Goal: Task Accomplishment & Management: Manage account settings

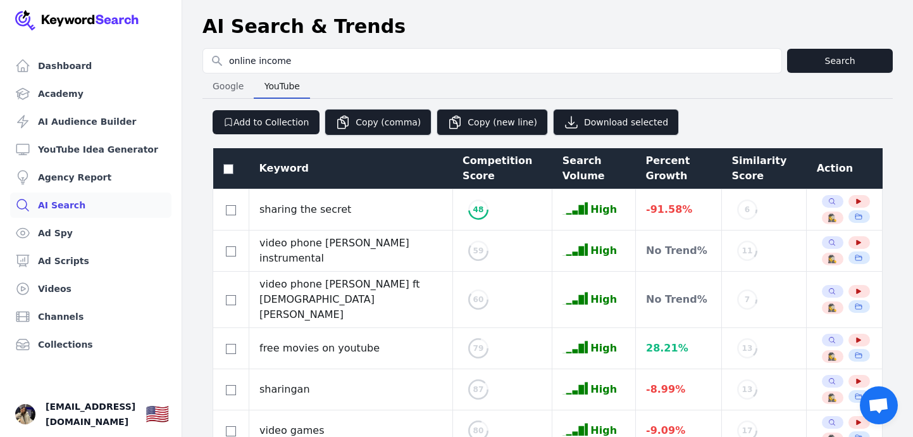
select select "50"
click at [121, 415] on span "[EMAIL_ADDRESS][DOMAIN_NAME]" at bounding box center [91, 414] width 90 height 30
click at [108, 416] on span "[EMAIL_ADDRESS][DOMAIN_NAME]" at bounding box center [91, 414] width 90 height 30
click at [78, 18] on img at bounding box center [77, 20] width 124 height 20
click at [18, 20] on img at bounding box center [77, 20] width 124 height 20
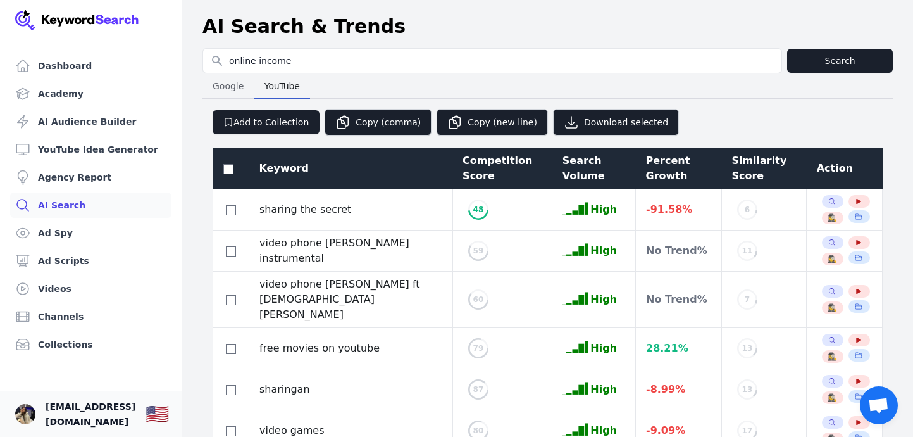
click at [123, 414] on span "[EMAIL_ADDRESS][DOMAIN_NAME]" at bounding box center [91, 414] width 90 height 30
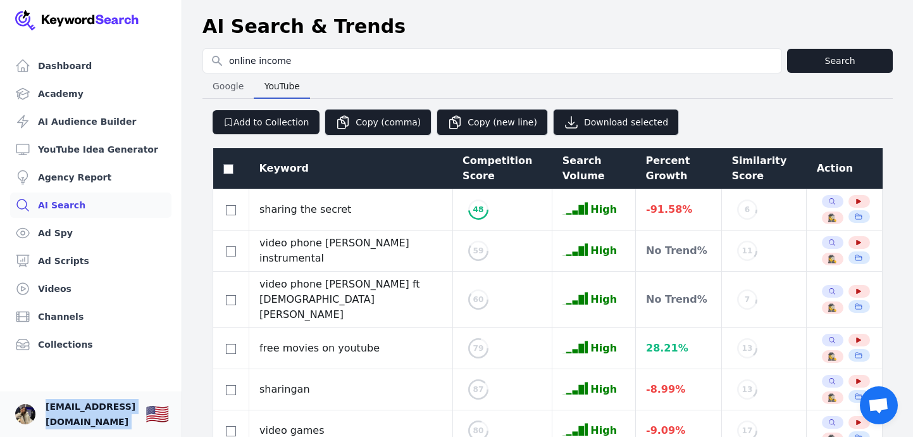
click at [123, 414] on span "[EMAIL_ADDRESS][DOMAIN_NAME]" at bounding box center [91, 414] width 90 height 30
click at [116, 413] on span "[EMAIL_ADDRESS][DOMAIN_NAME]" at bounding box center [91, 414] width 90 height 30
click at [23, 419] on img "Open user button" at bounding box center [25, 414] width 20 height 20
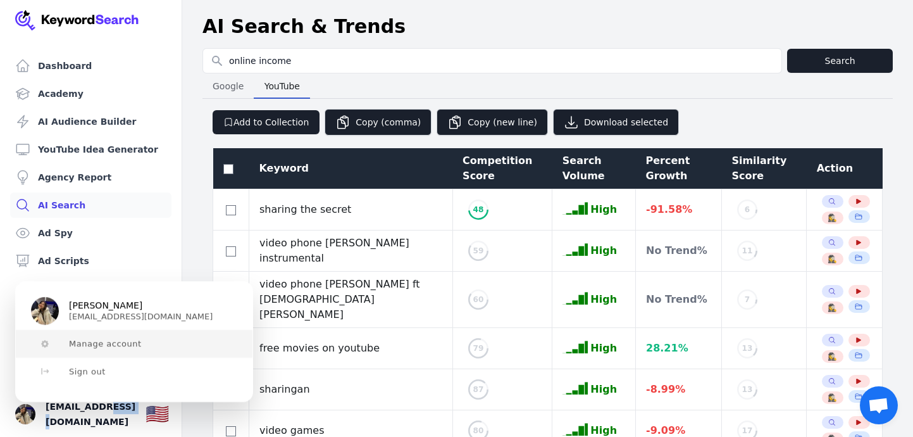
click at [107, 343] on span "Manage account" at bounding box center [105, 344] width 73 height 10
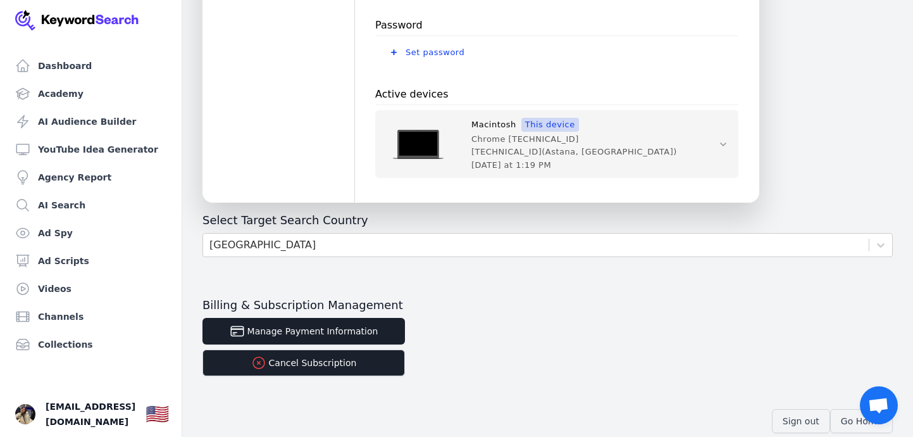
scroll to position [482, 0]
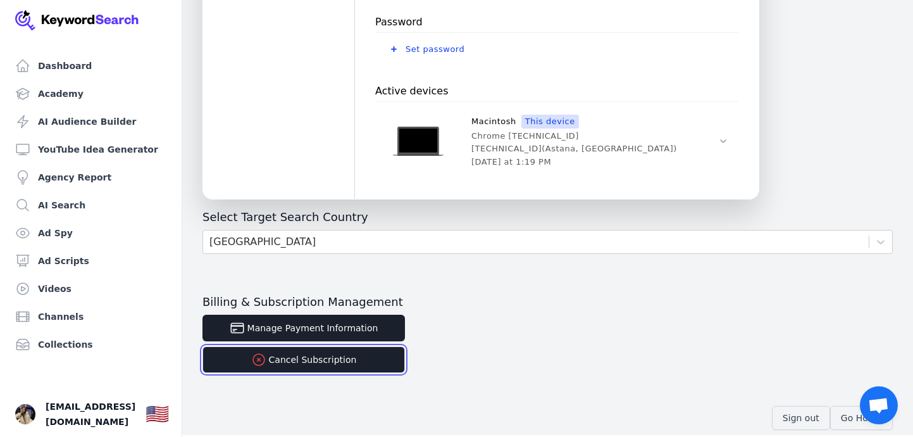
click at [332, 361] on button "Cancel Subscription" at bounding box center [304, 359] width 203 height 27
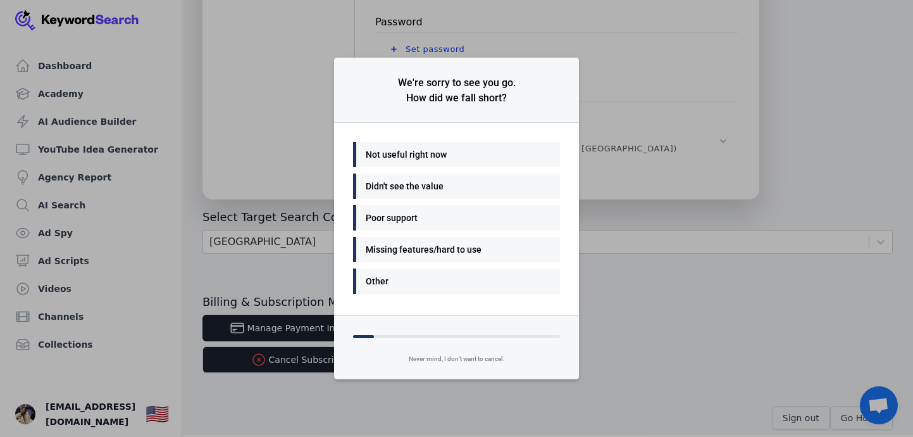
click at [470, 184] on div "Didn't see the value" at bounding box center [453, 185] width 175 height 15
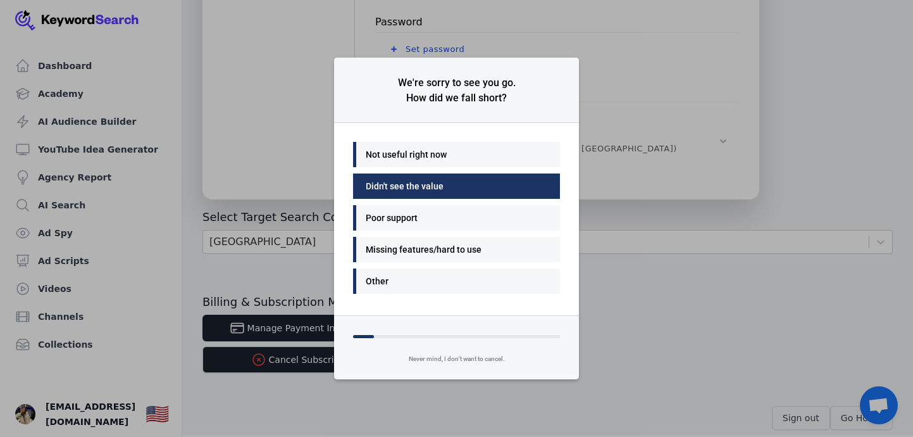
scroll to position [496, 0]
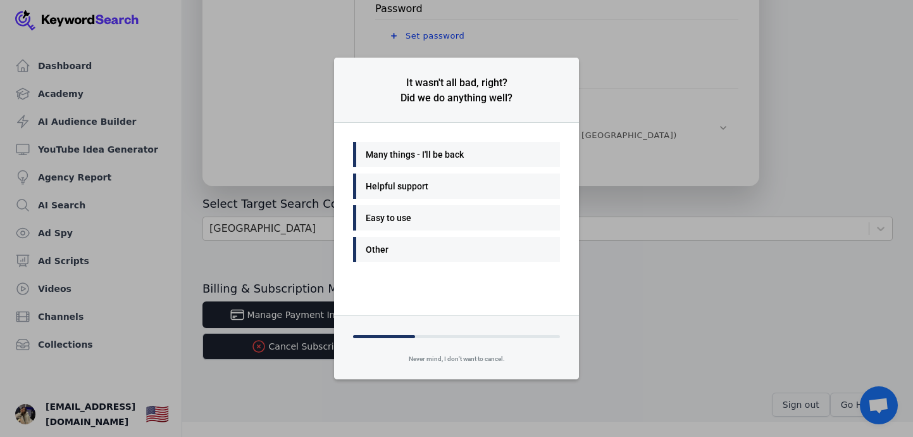
click at [452, 249] on div "Other" at bounding box center [453, 249] width 175 height 15
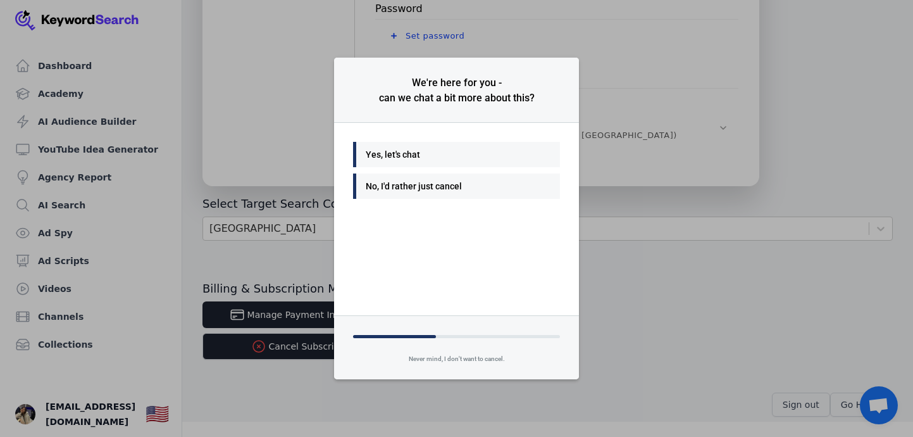
click at [451, 187] on div "No, I'd rather just cancel" at bounding box center [453, 185] width 175 height 15
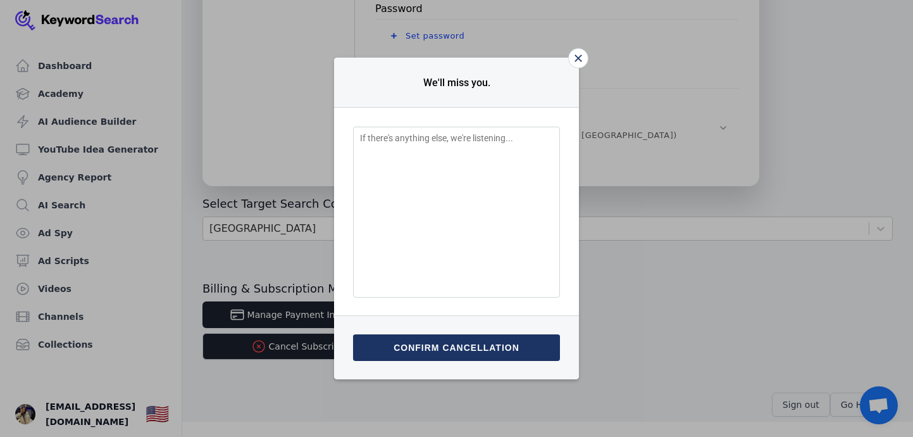
click at [471, 343] on button "Confirm cancellation" at bounding box center [456, 347] width 207 height 27
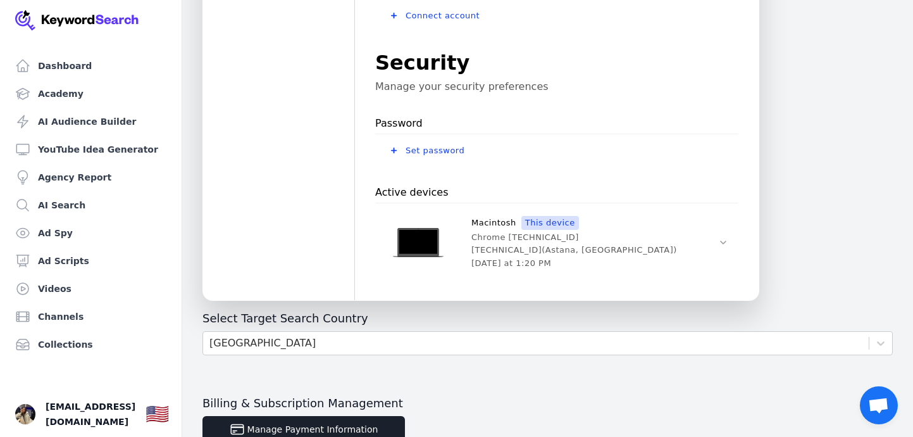
scroll to position [496, 0]
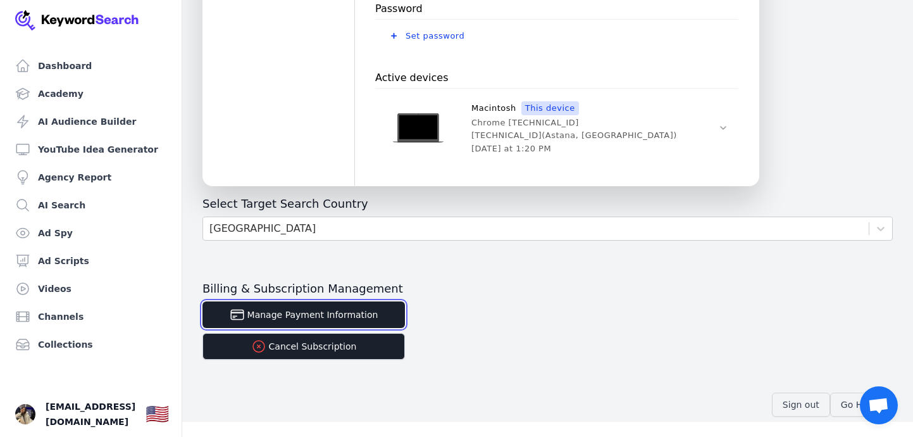
click at [365, 312] on button "Manage Payment Information" at bounding box center [304, 314] width 203 height 27
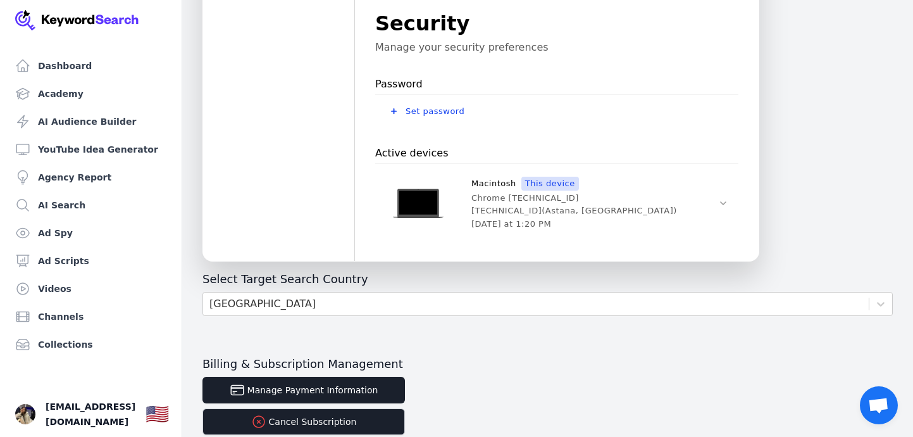
scroll to position [496, 0]
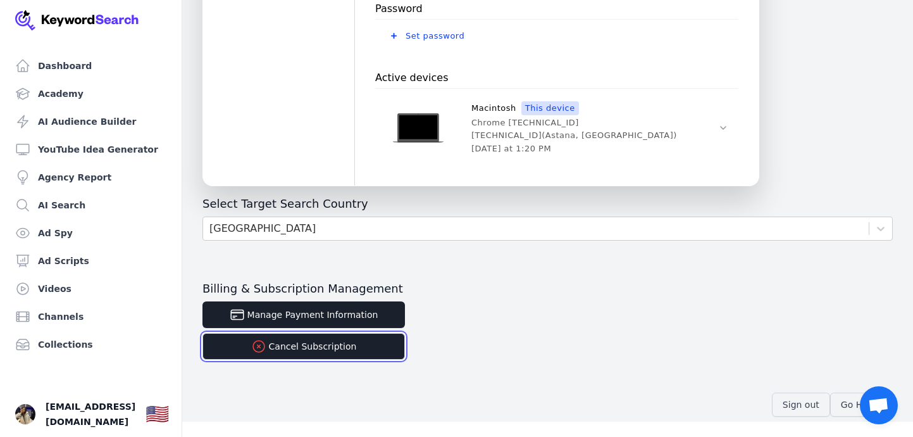
click at [315, 344] on button "Cancel Subscription" at bounding box center [304, 346] width 203 height 27
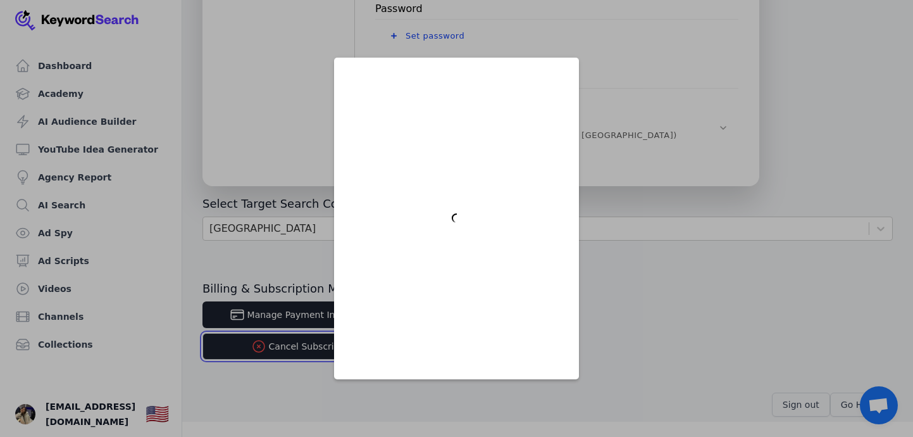
scroll to position [0, 0]
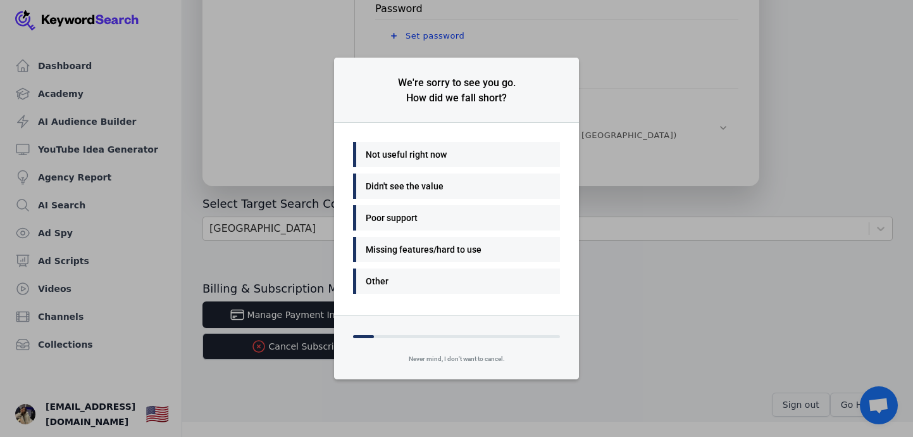
click at [439, 184] on div "Didn't see the value" at bounding box center [453, 185] width 175 height 15
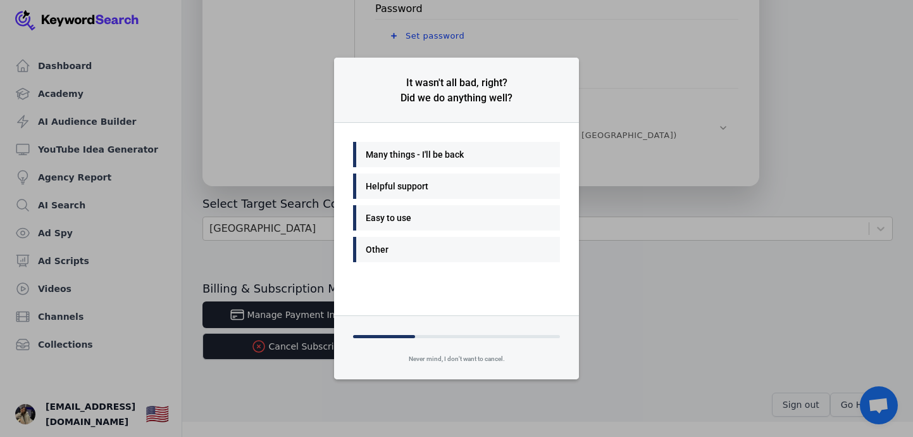
click at [440, 256] on div "Other" at bounding box center [453, 249] width 175 height 15
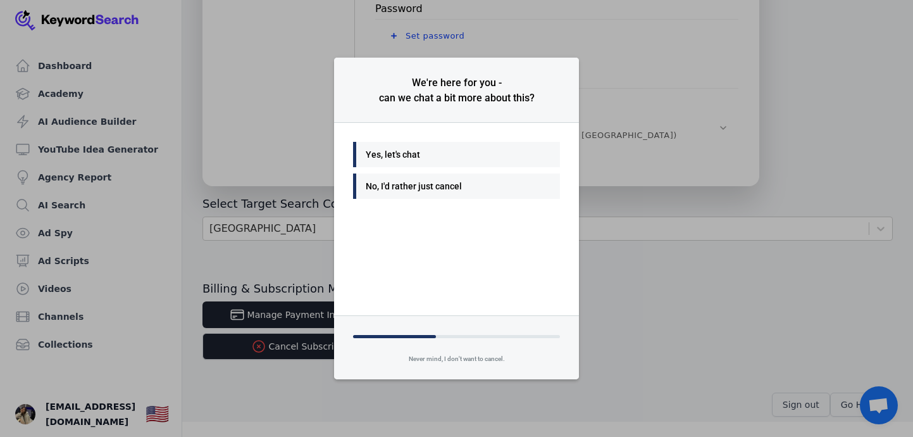
click at [444, 189] on div "No, I'd rather just cancel" at bounding box center [453, 185] width 175 height 15
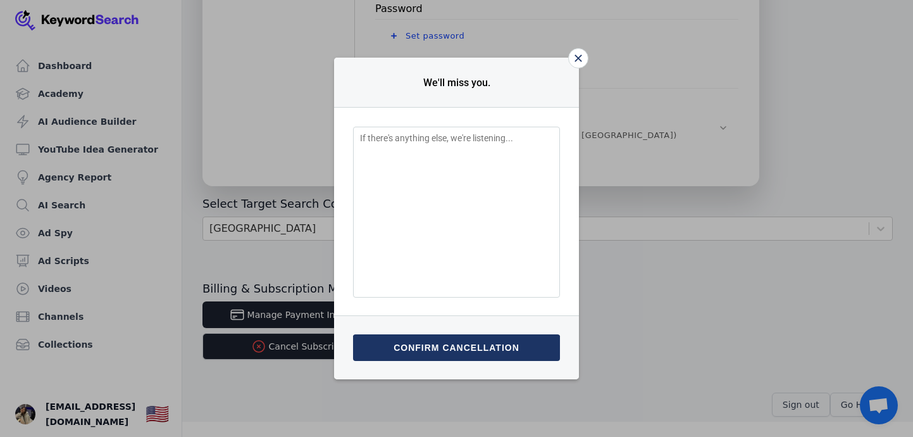
click at [460, 346] on button "Confirm cancellation" at bounding box center [456, 347] width 207 height 27
